Goal: Task Accomplishment & Management: Use online tool/utility

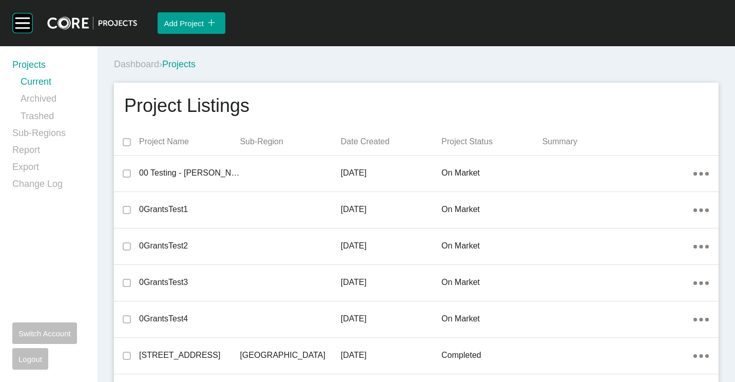
click at [481, 51] on div "Dashboard › Projects" at bounding box center [418, 64] width 609 height 28
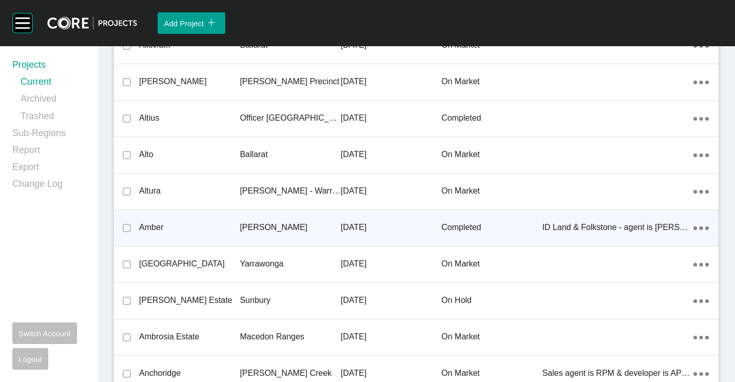
scroll to position [23502, 0]
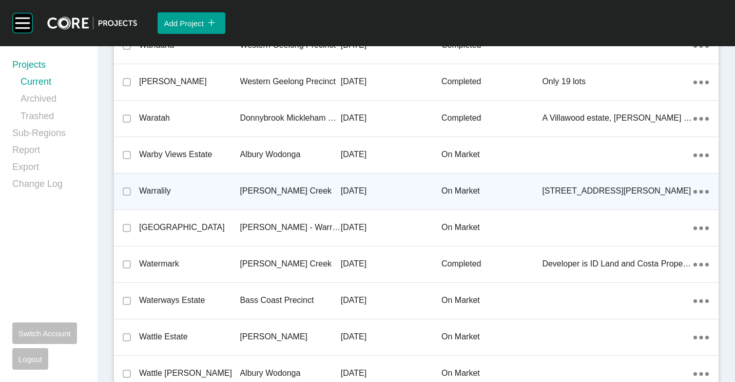
click at [233, 179] on div "Warralily" at bounding box center [189, 191] width 101 height 32
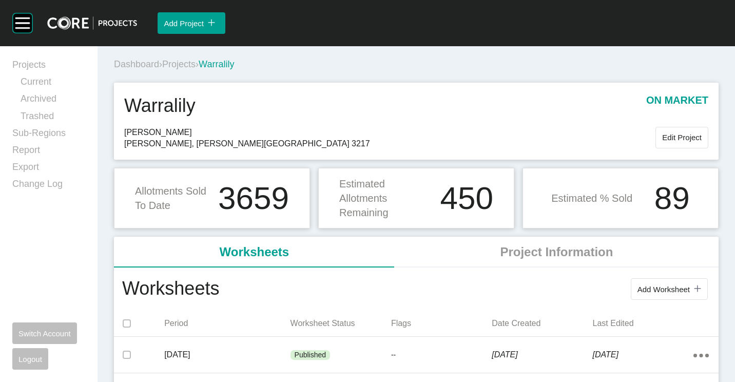
scroll to position [51, 0]
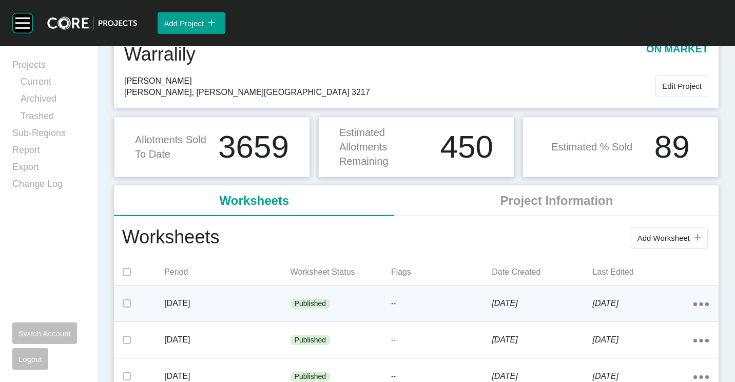
click at [286, 298] on p "[DATE]" at bounding box center [227, 303] width 126 height 11
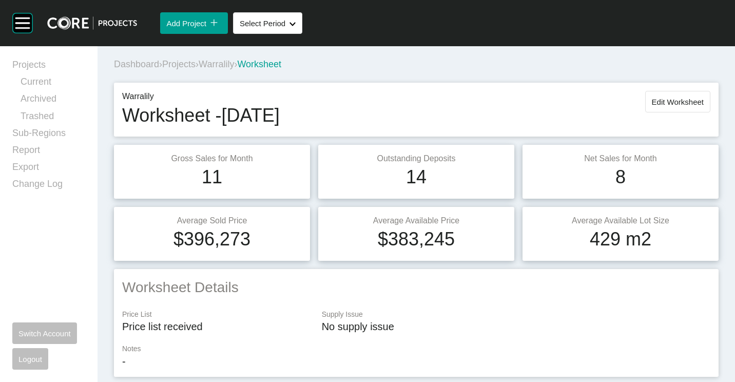
click at [672, 105] on span "Edit Worksheet" at bounding box center [678, 102] width 52 height 9
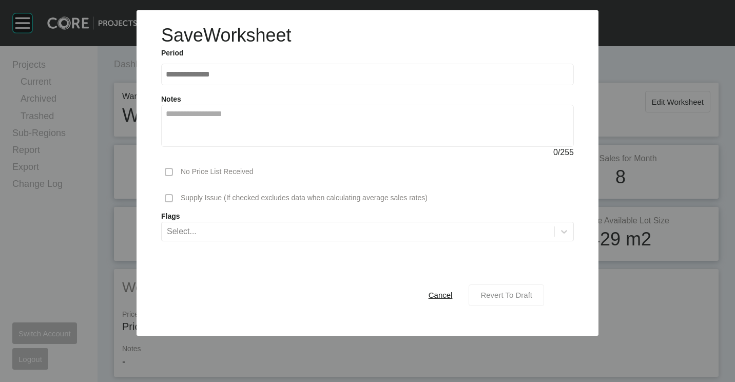
click at [497, 296] on span "Revert To Draft" at bounding box center [507, 295] width 52 height 9
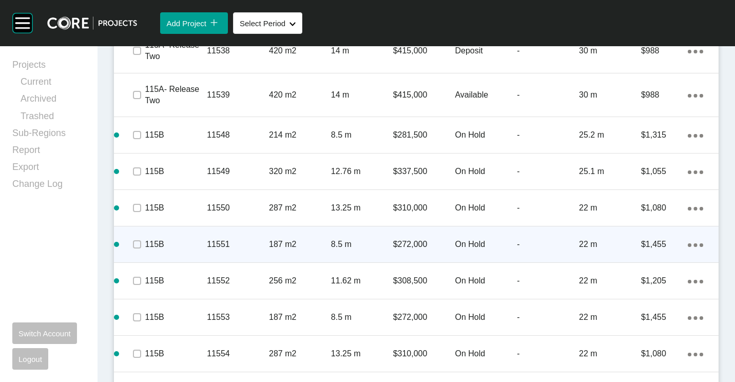
scroll to position [2517, 0]
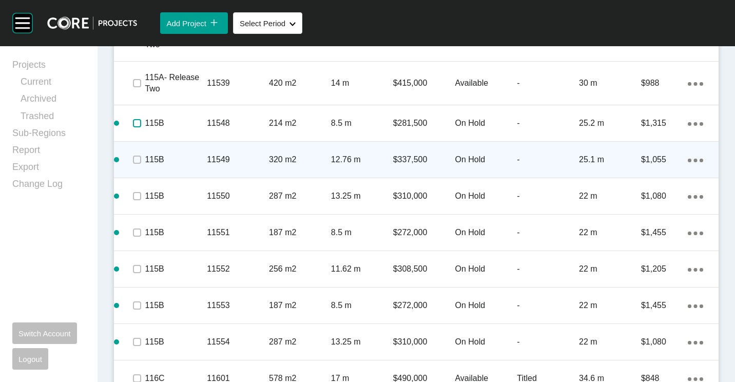
drag, startPoint x: 138, startPoint y: 125, endPoint x: 136, endPoint y: 148, distance: 23.7
click at [138, 127] on label at bounding box center [137, 123] width 8 height 8
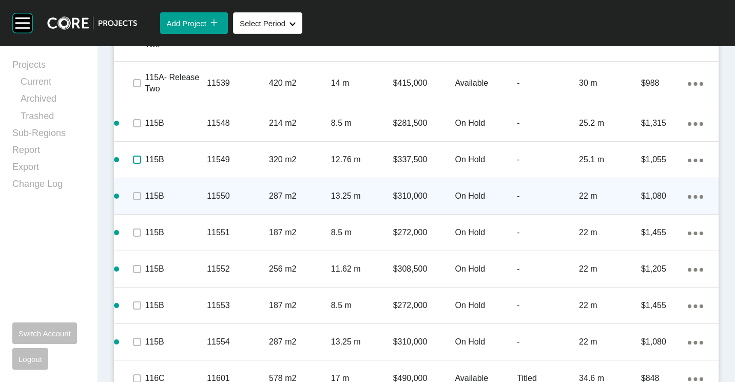
drag, startPoint x: 136, startPoint y: 159, endPoint x: 134, endPoint y: 188, distance: 29.9
click at [136, 169] on div at bounding box center [136, 160] width 15 height 36
drag, startPoint x: 133, startPoint y: 199, endPoint x: 143, endPoint y: 236, distance: 38.4
click at [133, 203] on span at bounding box center [136, 195] width 15 height 15
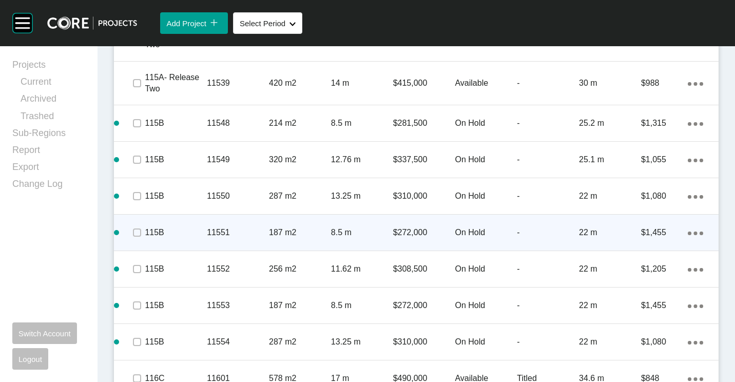
click at [143, 238] on span at bounding box center [136, 232] width 15 height 15
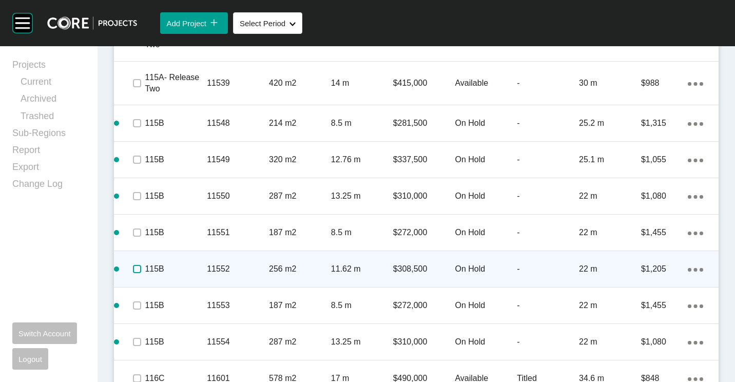
drag, startPoint x: 137, startPoint y: 267, endPoint x: 136, endPoint y: 297, distance: 29.8
click at [137, 268] on label at bounding box center [137, 269] width 8 height 8
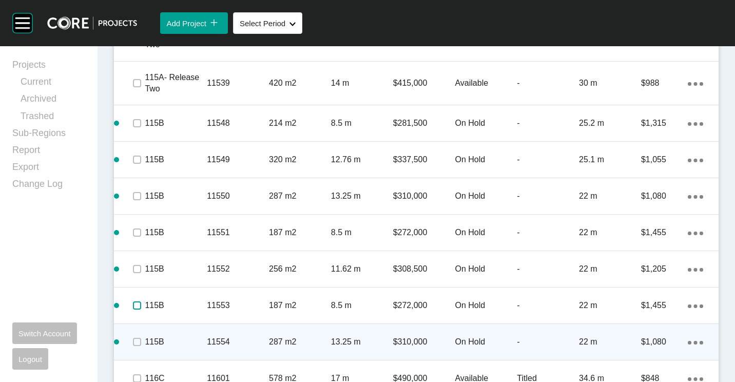
click at [135, 316] on div at bounding box center [136, 306] width 15 height 36
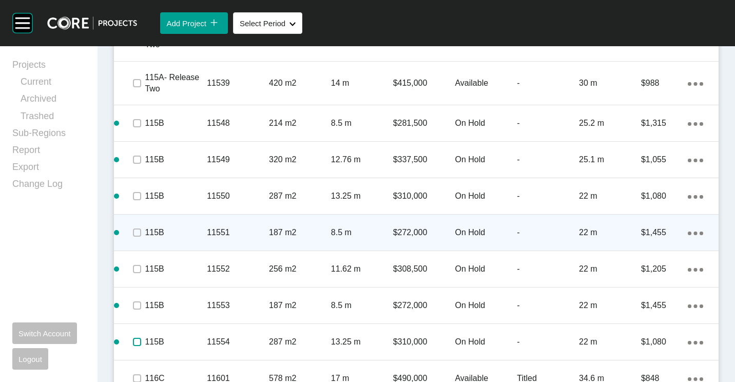
drag, startPoint x: 135, startPoint y: 343, endPoint x: 509, endPoint y: 227, distance: 391.3
click at [138, 341] on label at bounding box center [137, 342] width 8 height 8
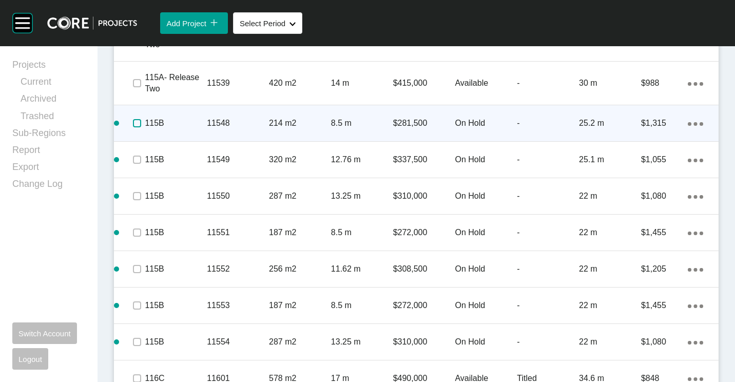
drag, startPoint x: 139, startPoint y: 121, endPoint x: 136, endPoint y: 139, distance: 18.7
click at [139, 121] on label at bounding box center [137, 123] width 8 height 8
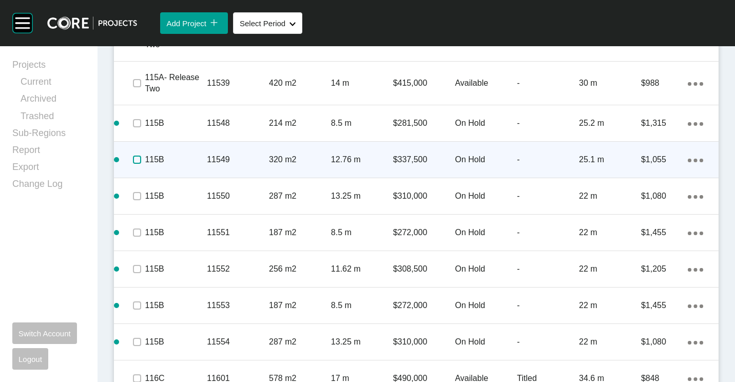
drag, startPoint x: 136, startPoint y: 158, endPoint x: 136, endPoint y: 175, distance: 16.9
click at [137, 159] on label at bounding box center [137, 160] width 8 height 8
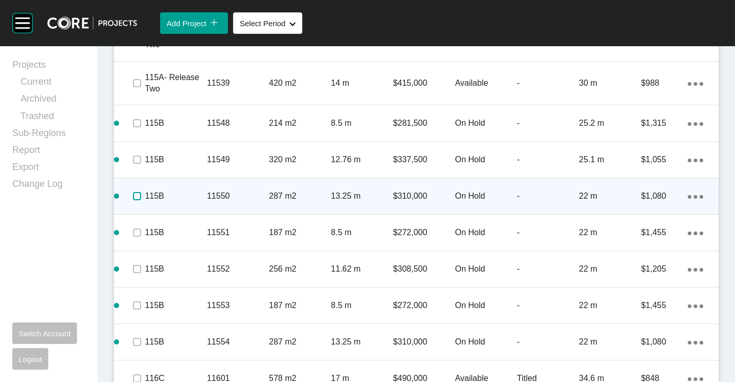
drag, startPoint x: 140, startPoint y: 196, endPoint x: 143, endPoint y: 203, distance: 8.1
click at [141, 196] on label at bounding box center [137, 196] width 8 height 8
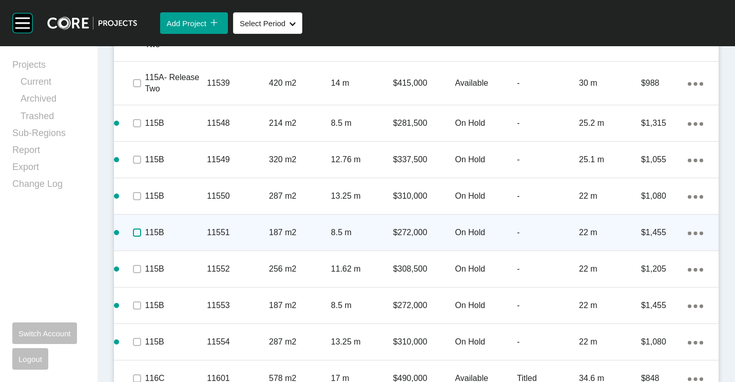
click at [138, 235] on label at bounding box center [137, 233] width 8 height 8
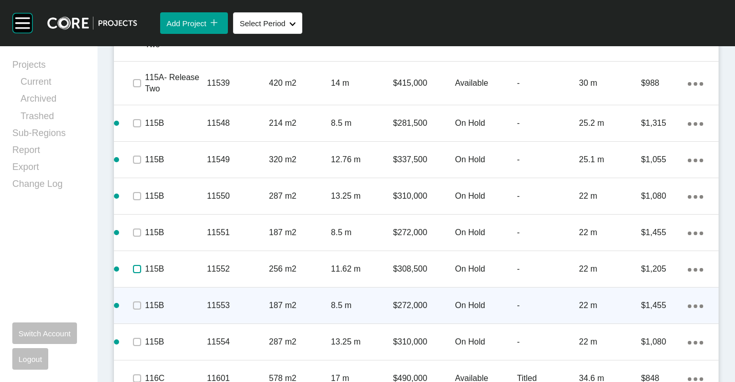
drag, startPoint x: 136, startPoint y: 270, endPoint x: 143, endPoint y: 303, distance: 33.0
click at [136, 273] on label at bounding box center [137, 269] width 8 height 8
click at [143, 305] on span at bounding box center [136, 305] width 15 height 15
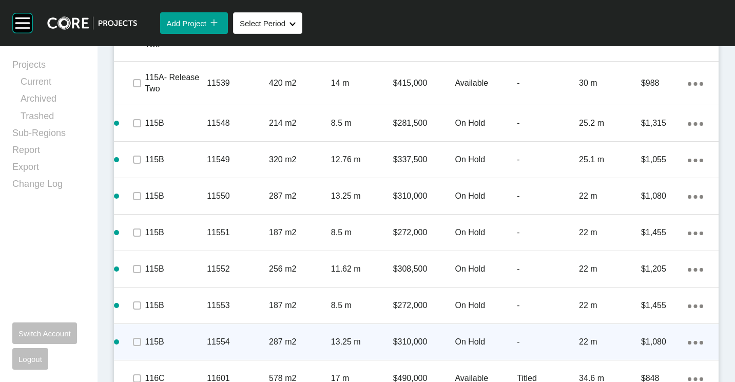
click at [133, 350] on span at bounding box center [136, 341] width 15 height 15
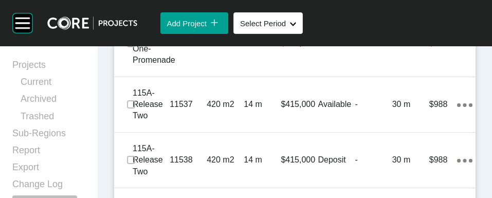
scroll to position [2645, 0]
